Goal: Task Accomplishment & Management: Complete application form

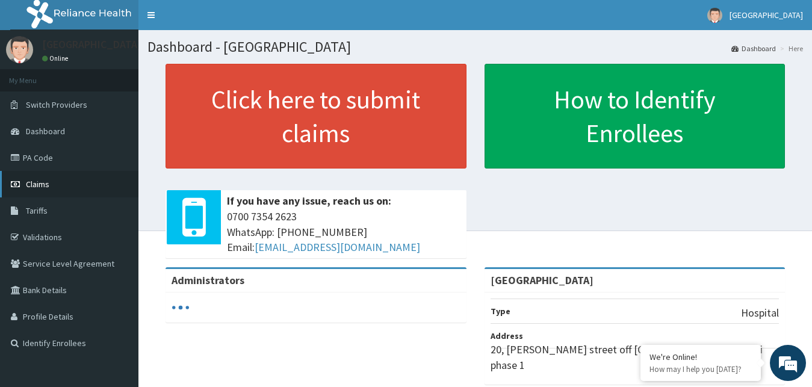
click at [40, 187] on span "Claims" at bounding box center [37, 184] width 23 height 11
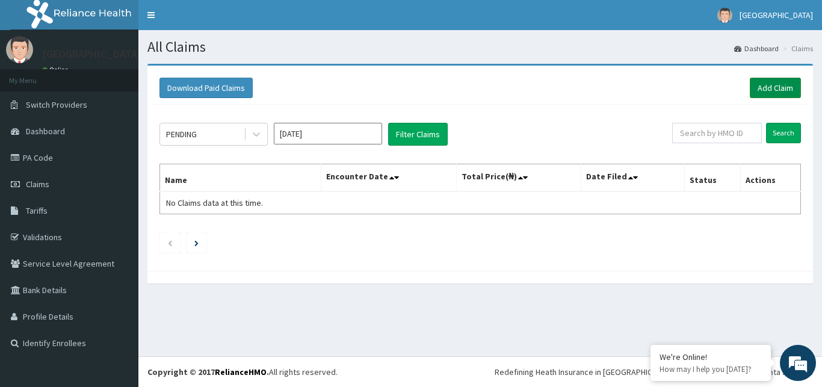
click at [786, 85] on link "Add Claim" at bounding box center [775, 88] width 51 height 20
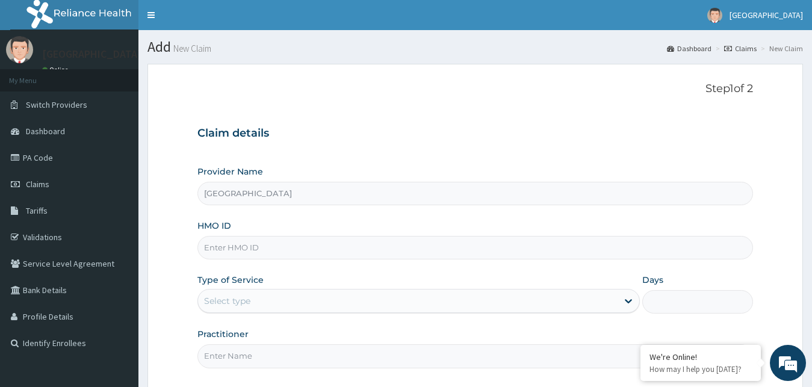
click at [439, 313] on div "Select type" at bounding box center [418, 301] width 443 height 24
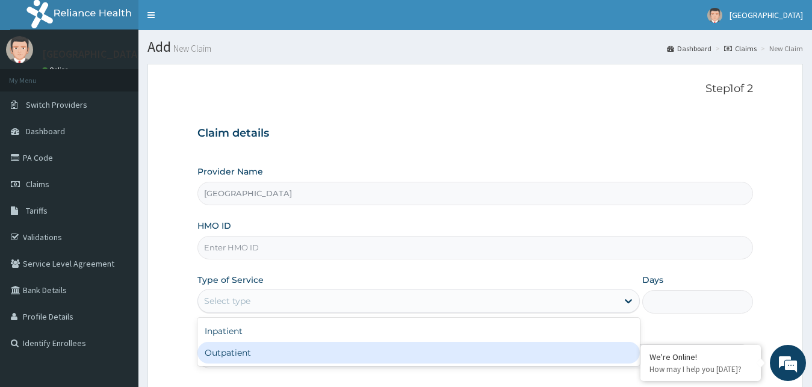
click at [344, 351] on div "Outpatient" at bounding box center [418, 353] width 443 height 22
type input "1"
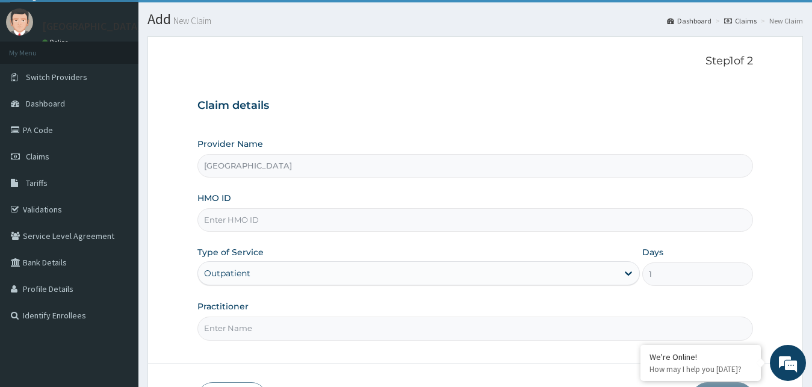
scroll to position [113, 0]
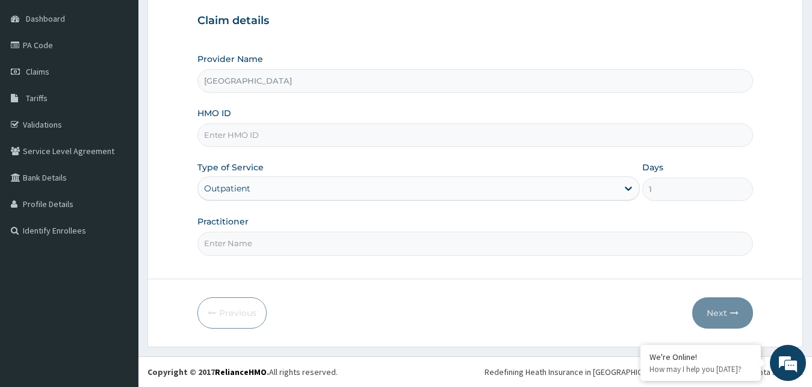
click at [382, 253] on input "Practitioner" at bounding box center [475, 243] width 556 height 23
type input "GOPD"
click at [306, 240] on input "GOPD" at bounding box center [475, 243] width 556 height 23
click at [316, 128] on input "HMO ID" at bounding box center [475, 134] width 556 height 23
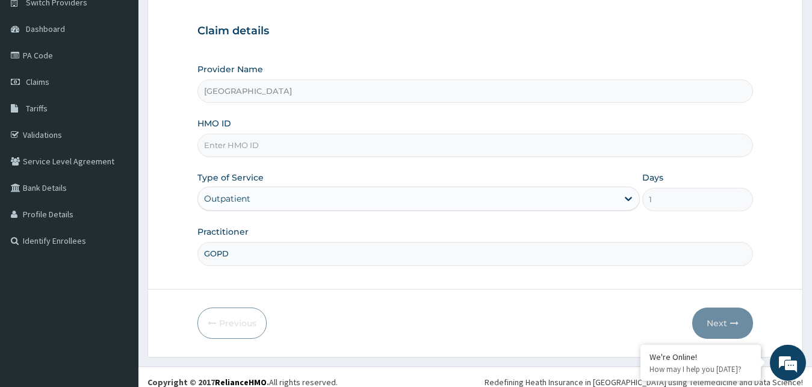
scroll to position [104, 0]
click at [248, 144] on input "HMO ID" at bounding box center [475, 143] width 556 height 23
type input "PHT/10080/A"
click at [710, 324] on button "Next" at bounding box center [722, 321] width 61 height 31
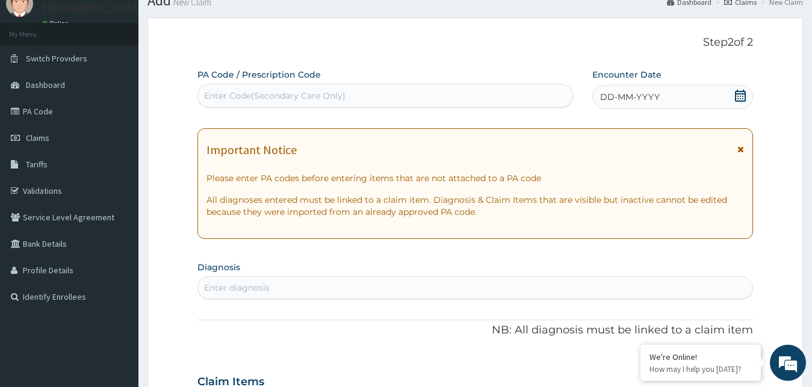
scroll to position [0, 0]
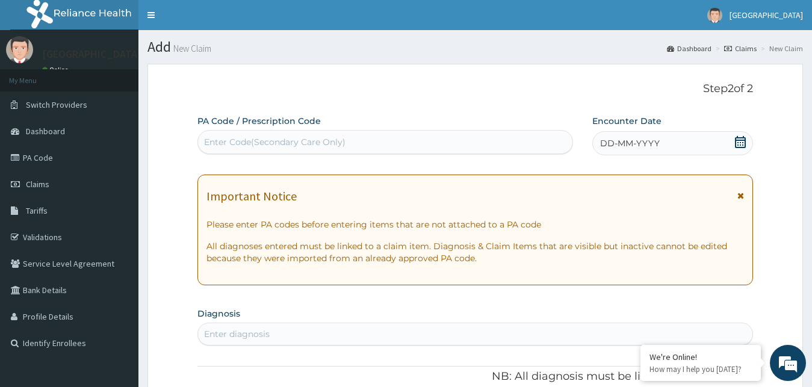
drag, startPoint x: 740, startPoint y: 141, endPoint x: 648, endPoint y: 153, distance: 93.4
click at [741, 141] on icon at bounding box center [740, 142] width 12 height 12
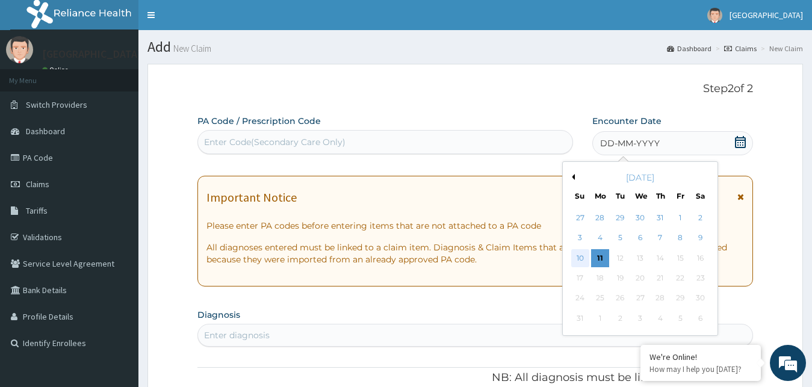
click at [573, 256] on div "10" at bounding box center [580, 258] width 18 height 18
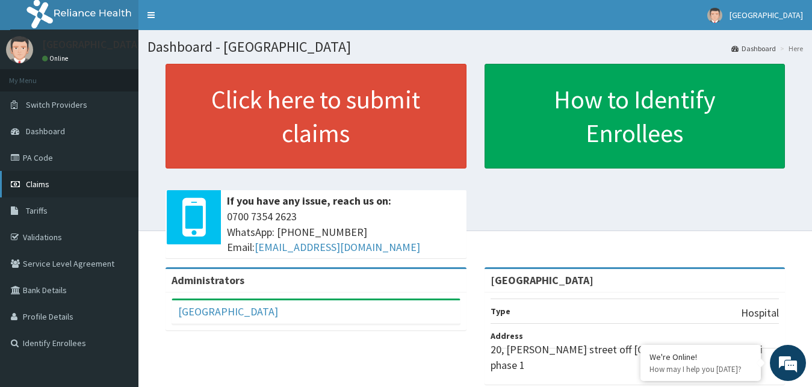
click at [43, 181] on span "Claims" at bounding box center [37, 184] width 23 height 11
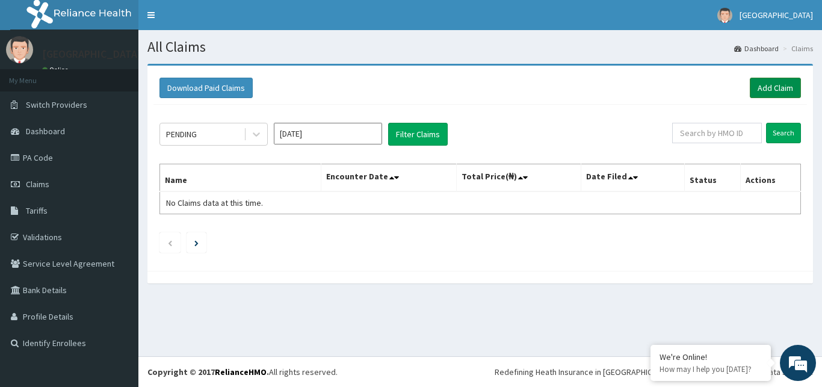
click at [775, 84] on link "Add Claim" at bounding box center [775, 88] width 51 height 20
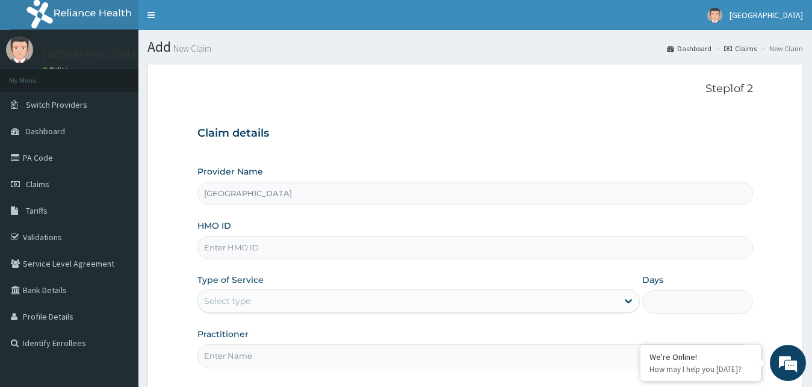
click at [322, 252] on input "HMO ID" at bounding box center [475, 247] width 556 height 23
